Goal: Task Accomplishment & Management: Manage account settings

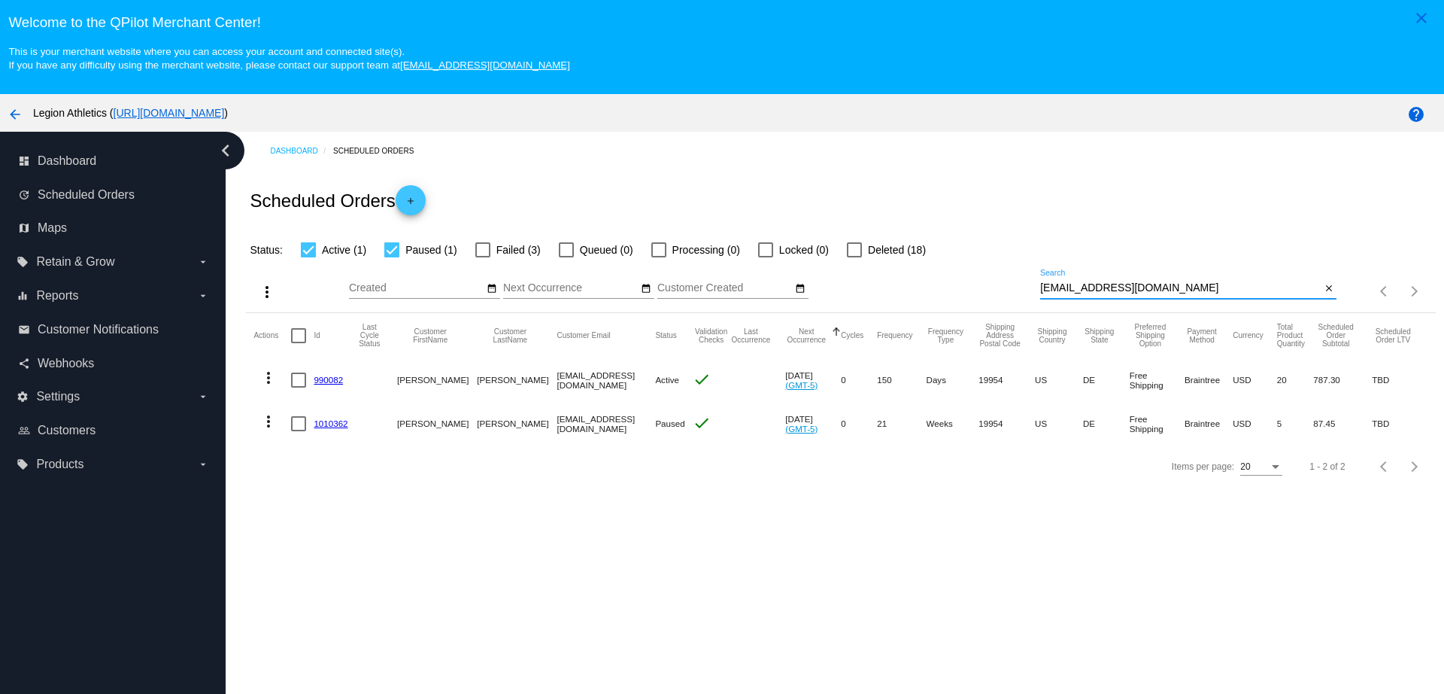
click at [1151, 288] on input "drbarney1@yahoo.com" at bounding box center [1180, 288] width 281 height 12
type input "bpetronella5@yahoo.com"
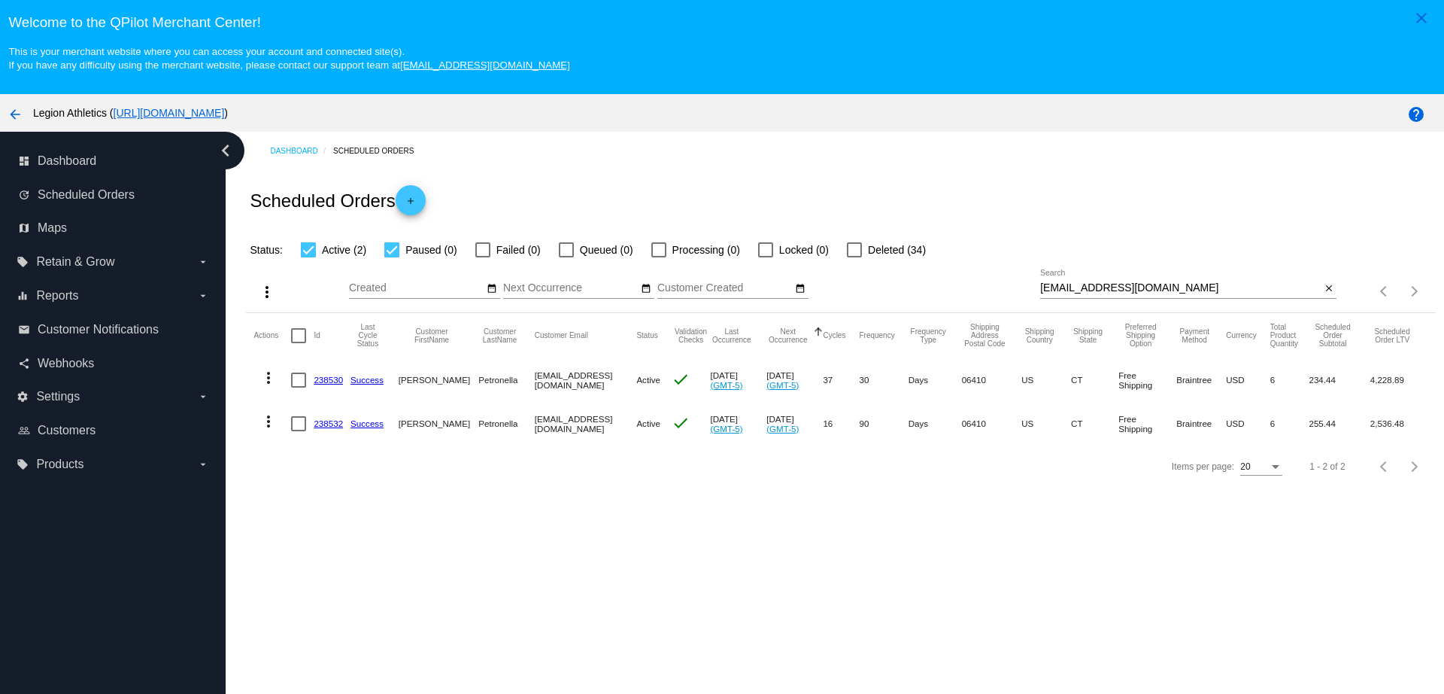
click at [338, 381] on link "238530" at bounding box center [328, 380] width 29 height 10
click at [330, 427] on link "238532" at bounding box center [328, 423] width 29 height 10
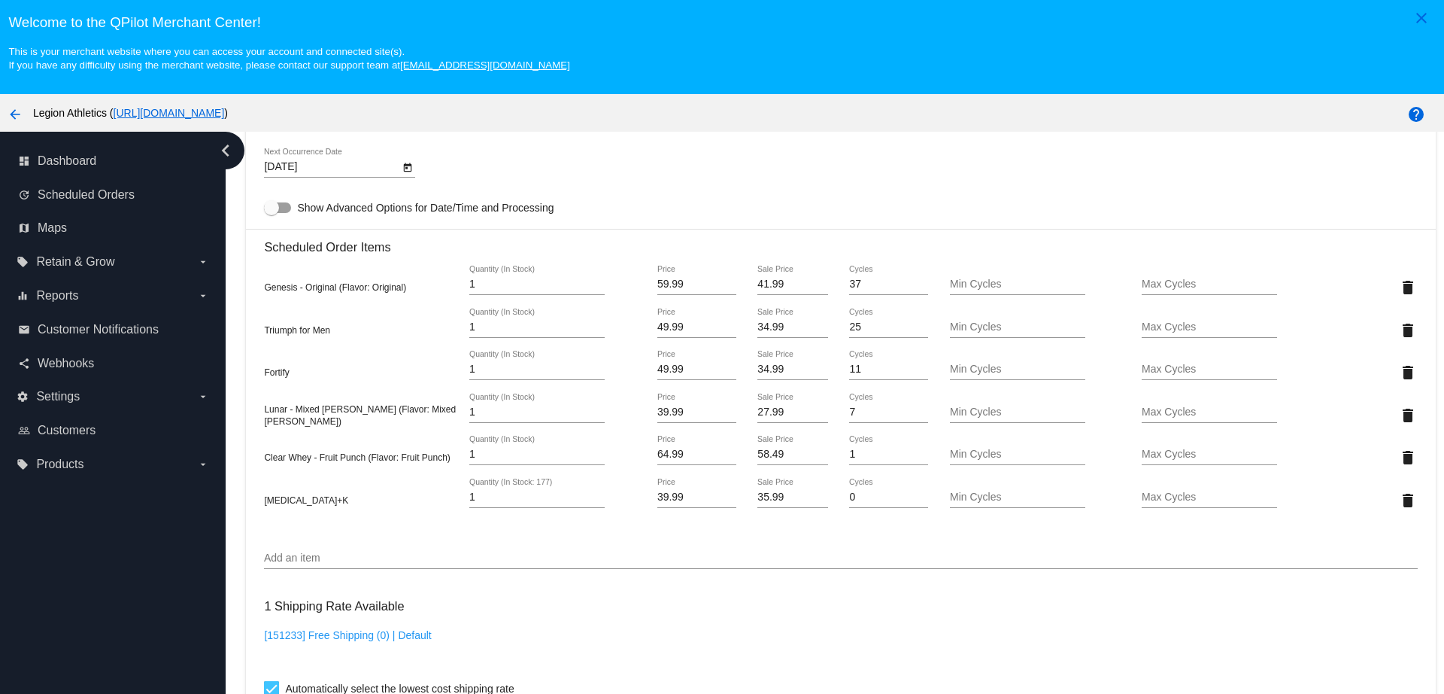
scroll to position [1034, 0]
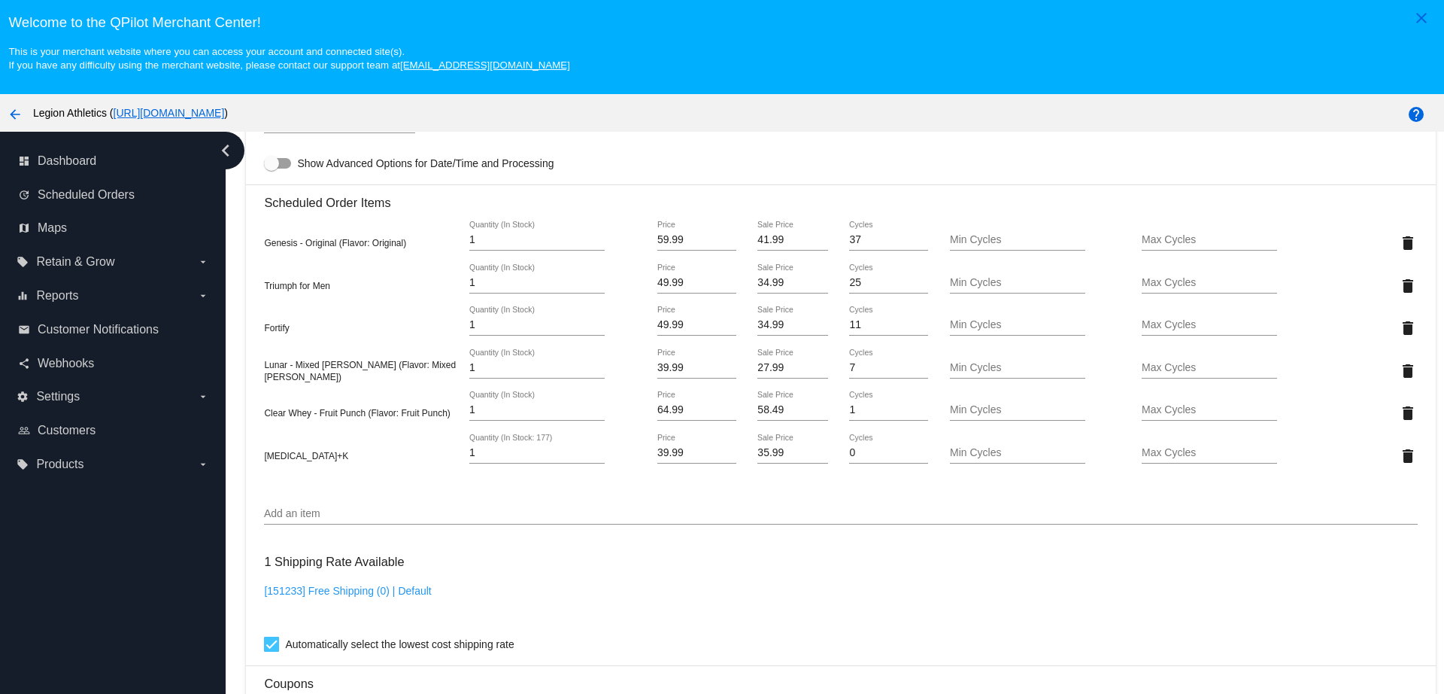
click at [791, 411] on input "58.49" at bounding box center [792, 410] width 70 height 12
click at [757, 406] on input "55.49" at bounding box center [792, 410] width 70 height 12
type input "45.49"
click at [776, 442] on mat-card "Customer 324071: [PERSON_NAME] [EMAIL_ADDRESS][DOMAIN_NAME] Customer Shipping E…" at bounding box center [840, 339] width 1189 height 1769
click at [779, 454] on input "35.99" at bounding box center [792, 453] width 70 height 12
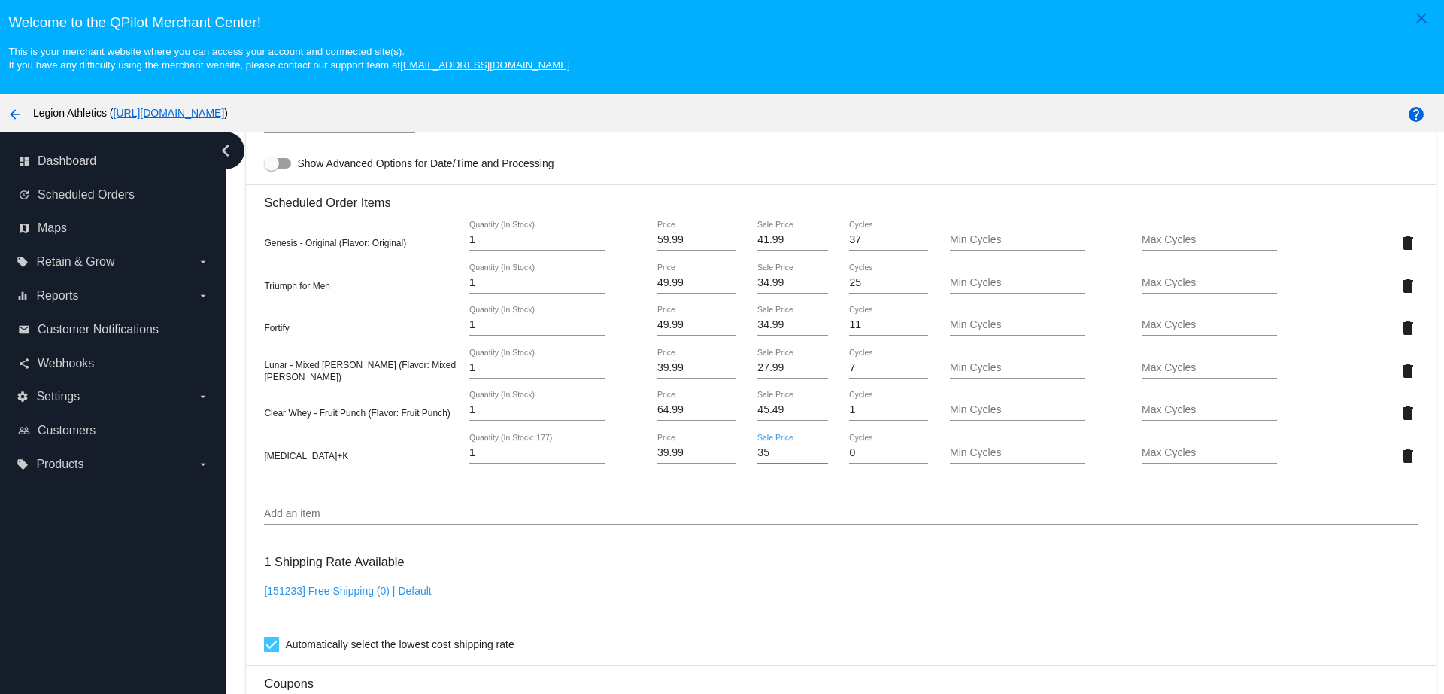
type input "3"
type input "27.99"
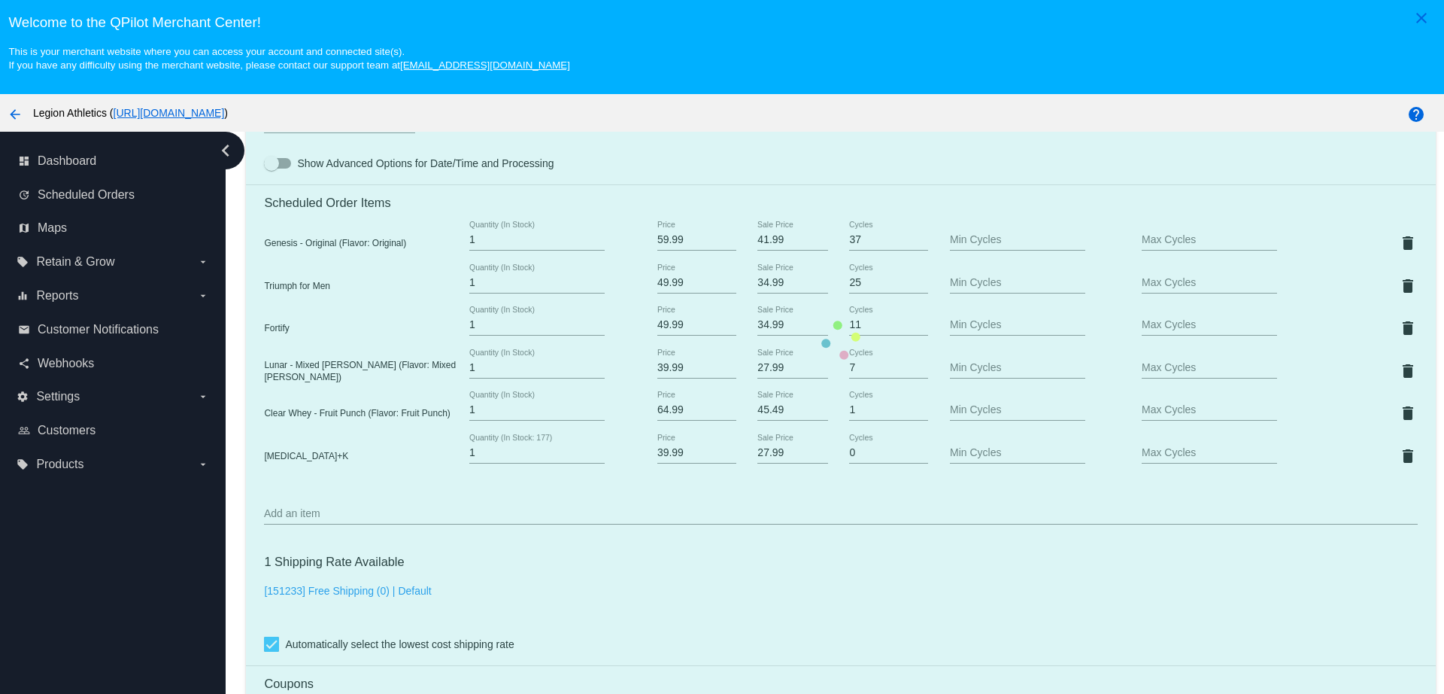
click at [865, 608] on mat-card "Customer 324071: [PERSON_NAME] [EMAIL_ADDRESS][DOMAIN_NAME] Customer Shipping E…" at bounding box center [840, 339] width 1189 height 1769
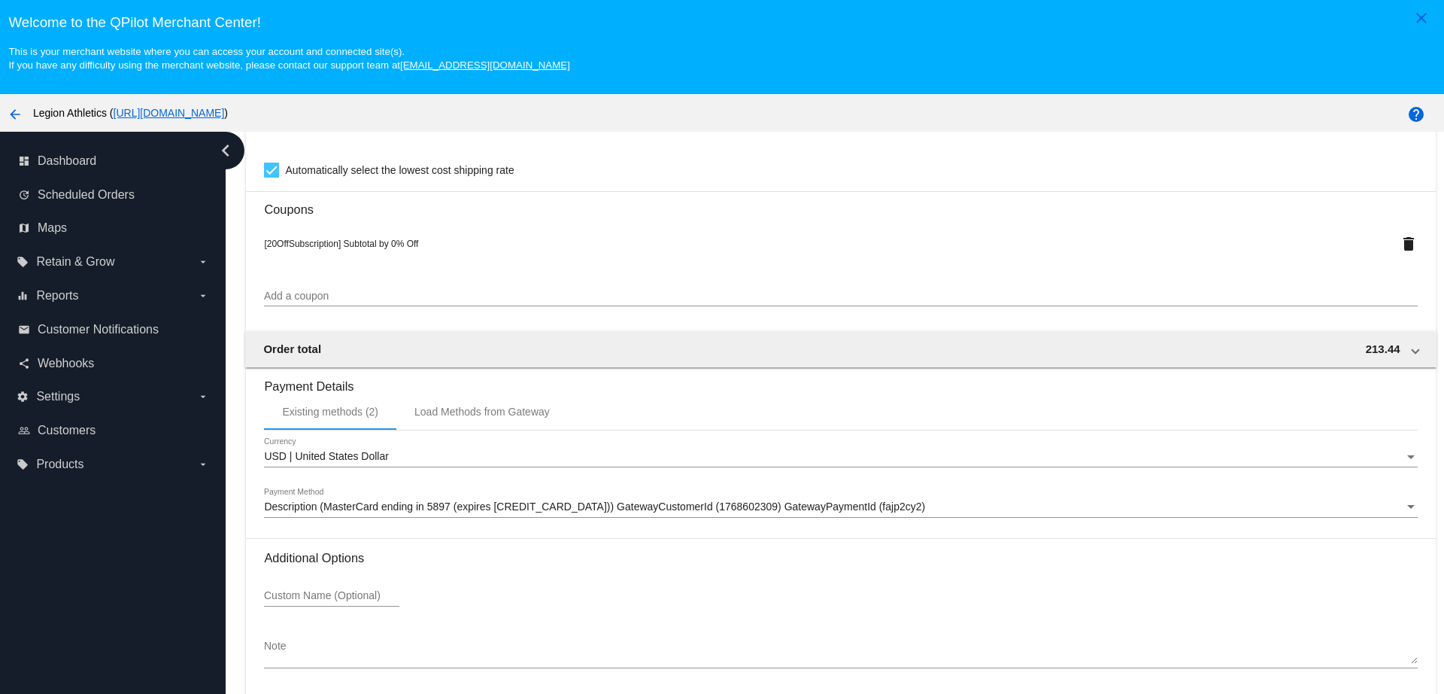
scroll to position [94, 0]
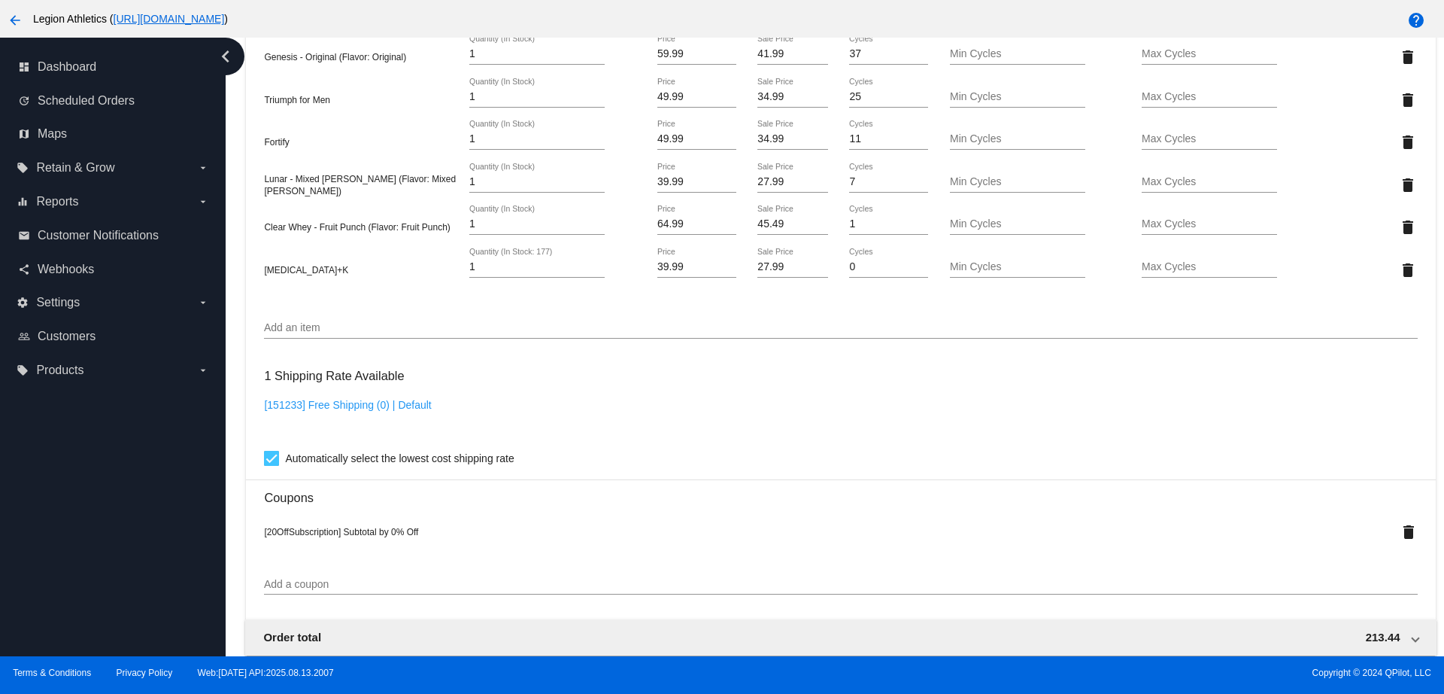
scroll to position [1508, 0]
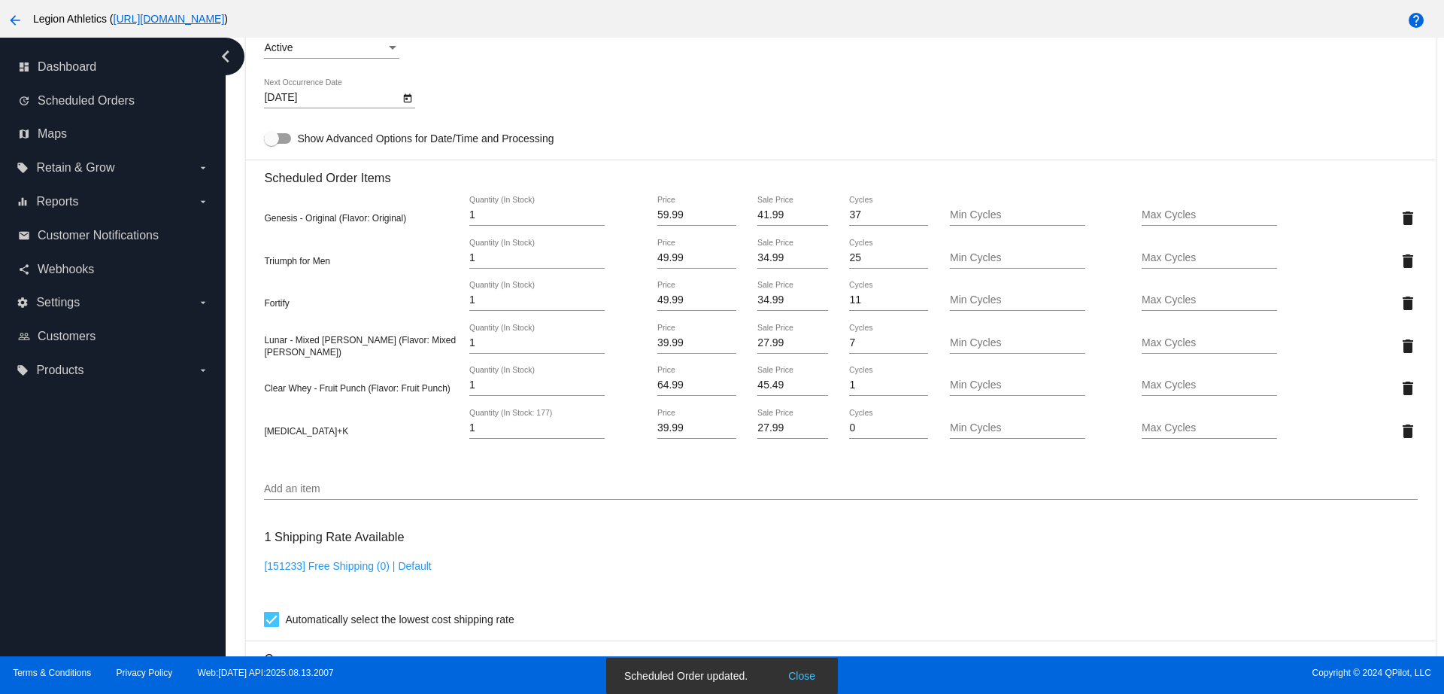
scroll to position [850, 0]
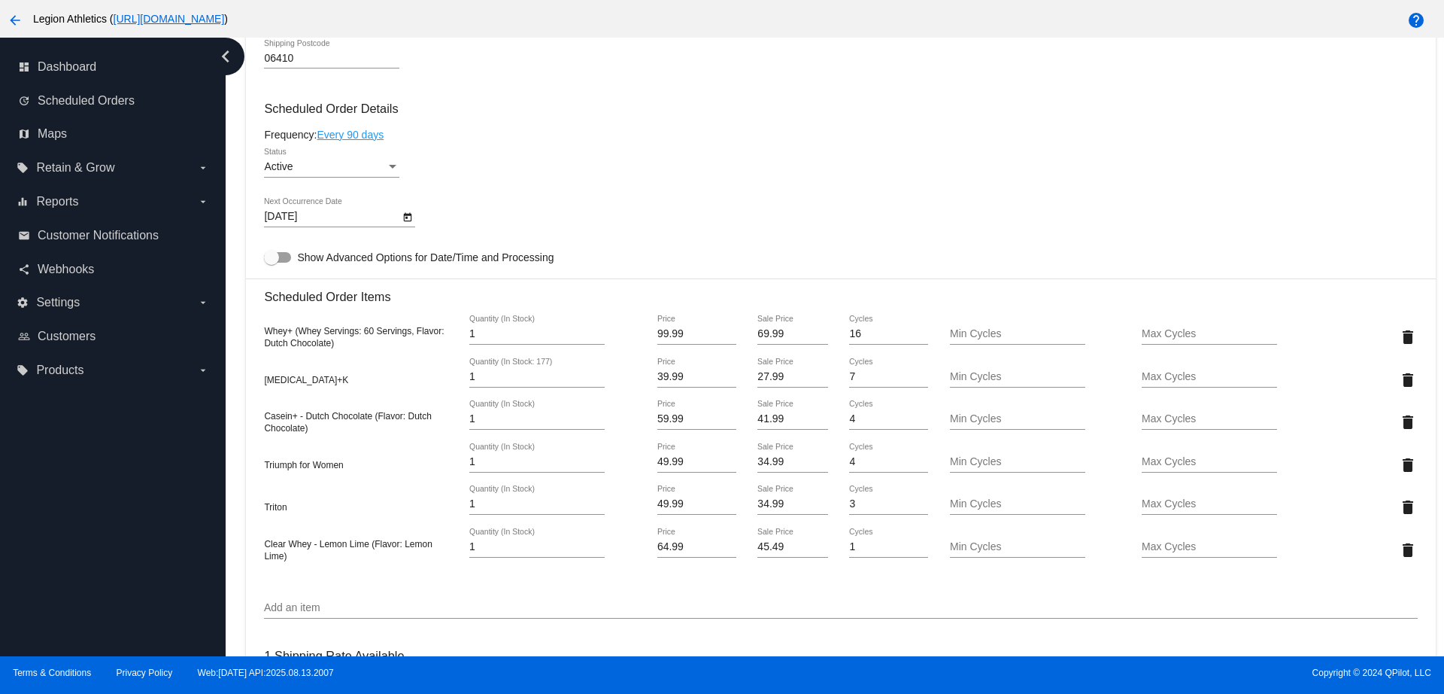
scroll to position [940, 0]
